Goal: Transaction & Acquisition: Purchase product/service

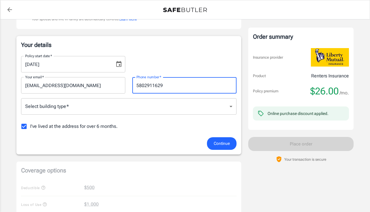
scroll to position [82, 0]
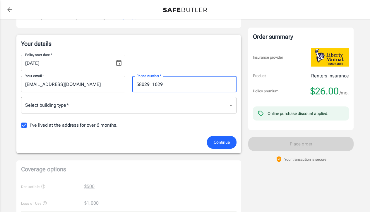
type input "5802911629"
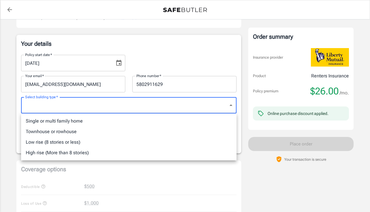
click at [125, 110] on body "Policy premium $ 26.00 /mo Liberty Mutual Renters Insurance [STREET_ADDRESS][PE…" at bounding box center [185, 195] width 370 height 554
click at [109, 124] on li "Single or multi family home" at bounding box center [129, 121] width 216 height 11
type input "singlefamily"
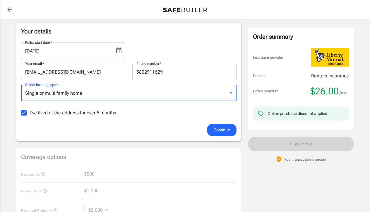
scroll to position [97, 0]
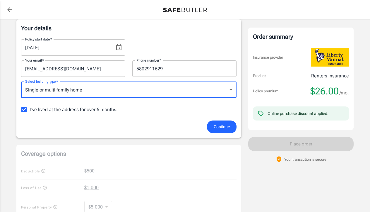
click at [214, 130] on span "Continue" at bounding box center [222, 126] width 16 height 7
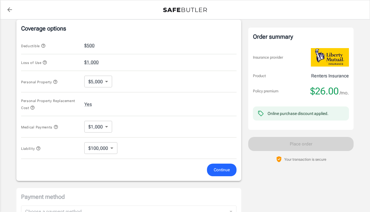
scroll to position [228, 0]
click at [107, 80] on body "Policy premium $ 26.00 /mo Liberty Mutual Renters Insurance [STREET_ADDRESS][PE…" at bounding box center [185, 51] width 370 height 559
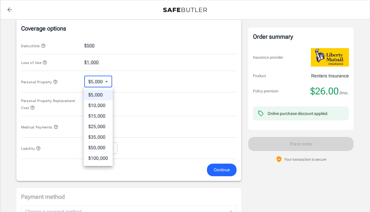
click at [103, 116] on li "$15,000" at bounding box center [98, 116] width 29 height 11
click at [111, 82] on body "Policy premium $ 26.00 /mo Liberty Mutual Renters Insurance [STREET_ADDRESS][PE…" at bounding box center [185, 51] width 370 height 559
click at [101, 128] on li "$25,000" at bounding box center [99, 126] width 30 height 11
click at [108, 79] on body "Policy premium $ 26.00 /mo Liberty Mutual Renters Insurance [STREET_ADDRESS][PE…" at bounding box center [185, 51] width 370 height 559
click at [102, 156] on li "$100,000" at bounding box center [99, 158] width 30 height 11
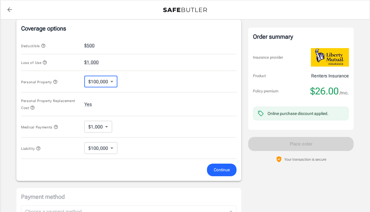
click at [103, 127] on body "Policy premium $ 26.00 /mo Liberty Mutual Renters Insurance [STREET_ADDRESS][PE…" at bounding box center [185, 51] width 370 height 559
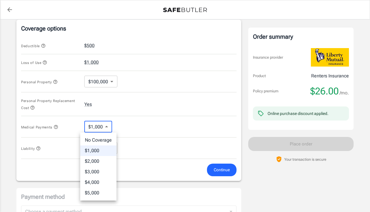
click at [127, 117] on div at bounding box center [185, 106] width 370 height 212
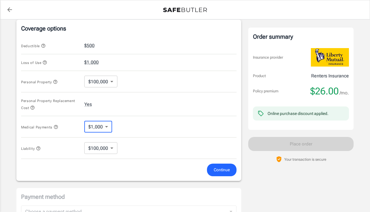
click at [113, 152] on body "Policy premium $ 26.00 /mo Liberty Mutual Renters Insurance [STREET_ADDRESS][PE…" at bounding box center [185, 51] width 370 height 559
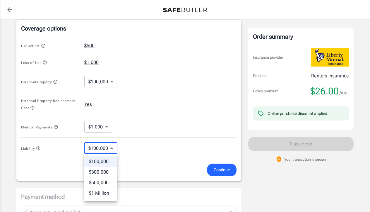
click at [132, 123] on div at bounding box center [185, 106] width 370 height 212
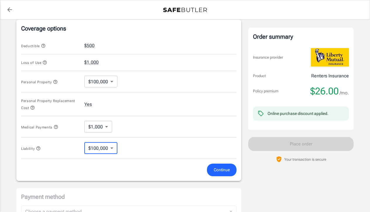
click at [104, 125] on body "Policy premium $ 26.00 /mo Liberty Mutual Renters Insurance [STREET_ADDRESS][PE…" at bounding box center [185, 51] width 370 height 559
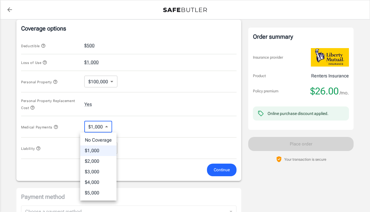
click at [125, 116] on div at bounding box center [185, 106] width 370 height 212
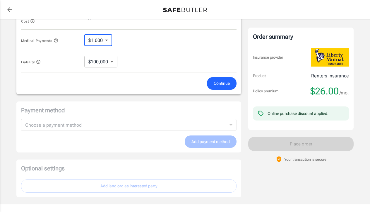
scroll to position [312, 0]
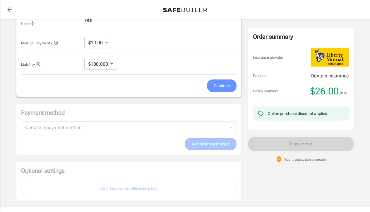
click at [217, 90] on button "Continue" at bounding box center [222, 85] width 30 height 13
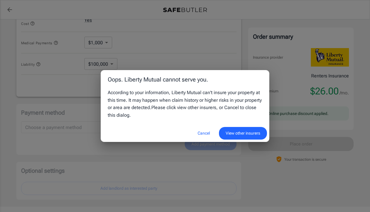
click at [206, 132] on button "Cancel" at bounding box center [204, 133] width 26 height 13
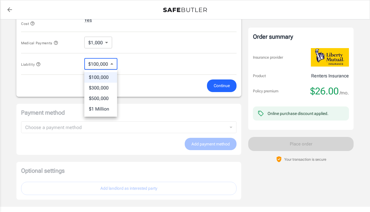
click at [123, 60] on div at bounding box center [185, 106] width 370 height 212
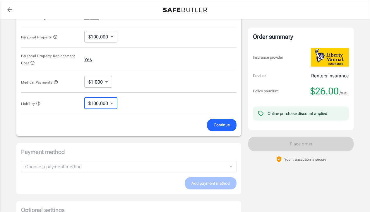
scroll to position [271, 0]
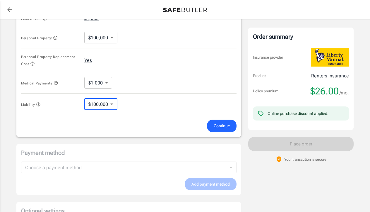
click at [111, 40] on body "Policy premium $ 26.00 /mo Liberty Mutual Renters Insurance [STREET_ADDRESS][PE…" at bounding box center [185, 8] width 370 height 559
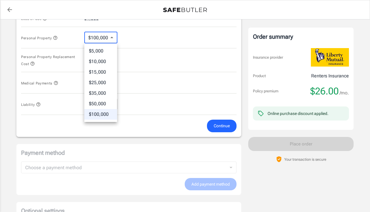
click at [105, 90] on li "$35,000" at bounding box center [100, 93] width 33 height 11
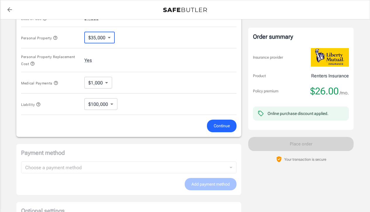
click at [108, 35] on body "Policy premium $ 26.00 /mo Liberty Mutual Renters Insurance [STREET_ADDRESS][PE…" at bounding box center [185, 8] width 370 height 559
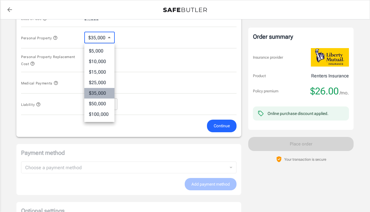
click at [101, 90] on li "$35,000" at bounding box center [99, 93] width 30 height 11
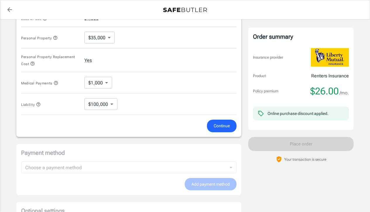
click at [135, 64] on div "Personal Property Replacement Cost Yes" at bounding box center [129, 60] width 216 height 24
click at [223, 127] on span "Continue" at bounding box center [222, 125] width 16 height 7
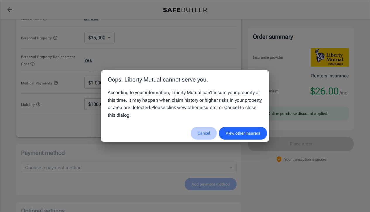
click at [208, 133] on button "Cancel" at bounding box center [204, 133] width 26 height 13
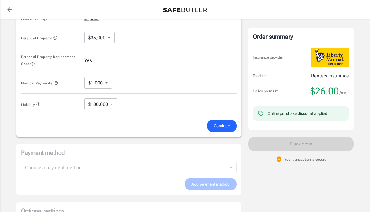
scroll to position [255, 0]
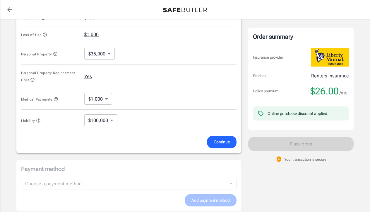
click at [105, 54] on body "Policy premium $ 26.00 /mo Liberty Mutual Renters Insurance [STREET_ADDRESS][PE…" at bounding box center [185, 24] width 370 height 559
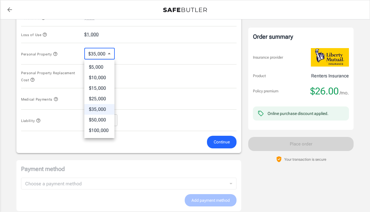
click at [101, 99] on li "$25,000" at bounding box center [99, 98] width 30 height 11
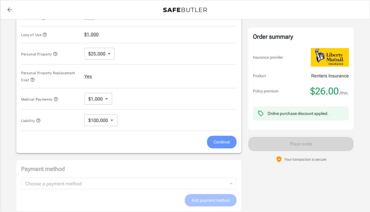
click at [218, 143] on span "Continue" at bounding box center [222, 141] width 16 height 7
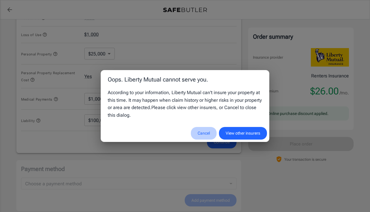
click at [207, 131] on button "Cancel" at bounding box center [204, 133] width 26 height 13
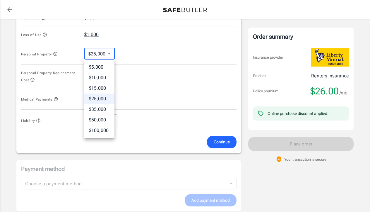
click at [95, 57] on body "Policy premium $ 26.00 /mo Liberty Mutual Renters Insurance [STREET_ADDRESS][PE…" at bounding box center [185, 24] width 370 height 559
click at [95, 90] on li "$15,000" at bounding box center [99, 88] width 30 height 11
type input "15000"
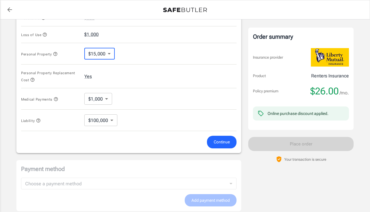
click at [219, 145] on button "Continue" at bounding box center [222, 142] width 30 height 13
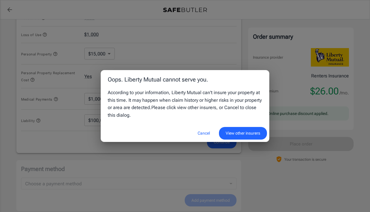
click at [202, 130] on button "Cancel" at bounding box center [204, 133] width 26 height 13
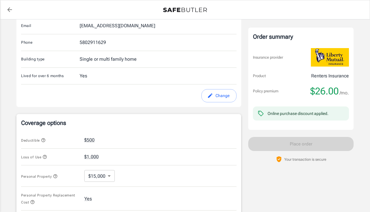
scroll to position [55, 0]
